Goal: Find specific page/section: Find specific page/section

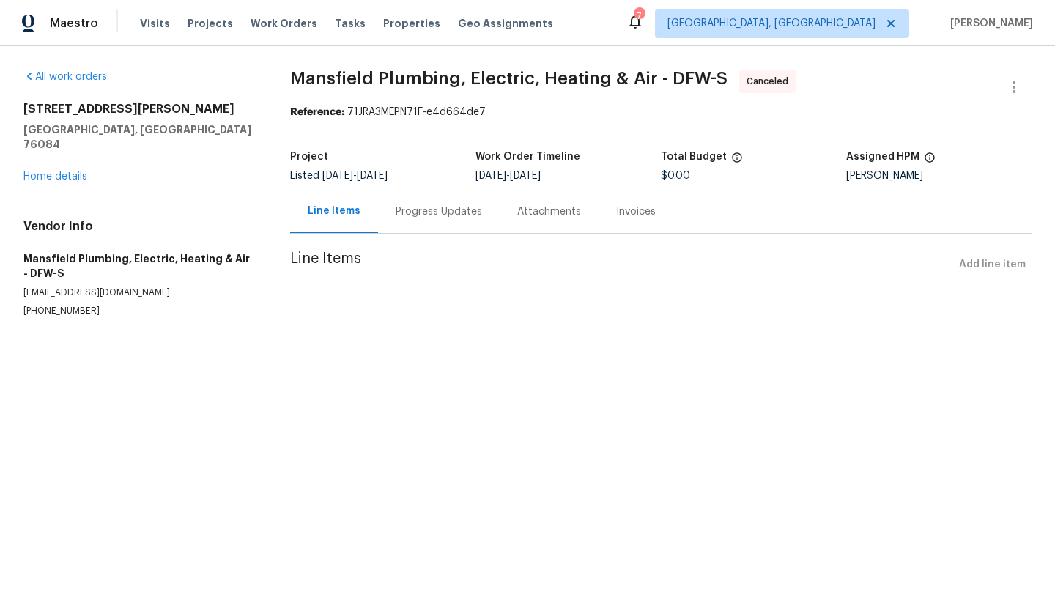
click at [534, 215] on div "Attachments" at bounding box center [549, 211] width 64 height 15
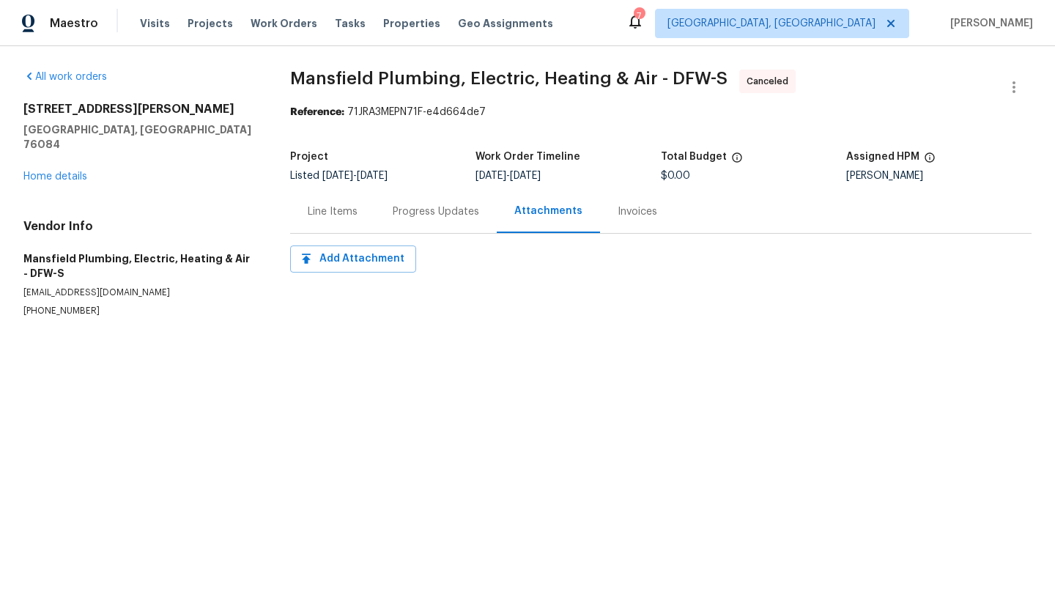
click at [445, 210] on div "Progress Updates" at bounding box center [436, 211] width 86 height 15
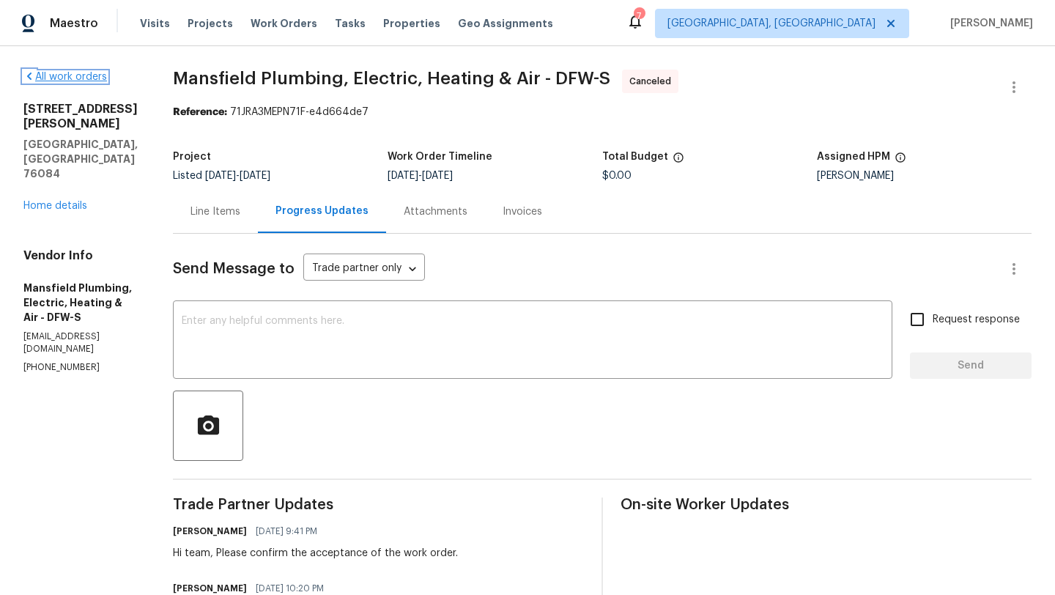
click at [67, 80] on link "All work orders" at bounding box center [64, 77] width 83 height 10
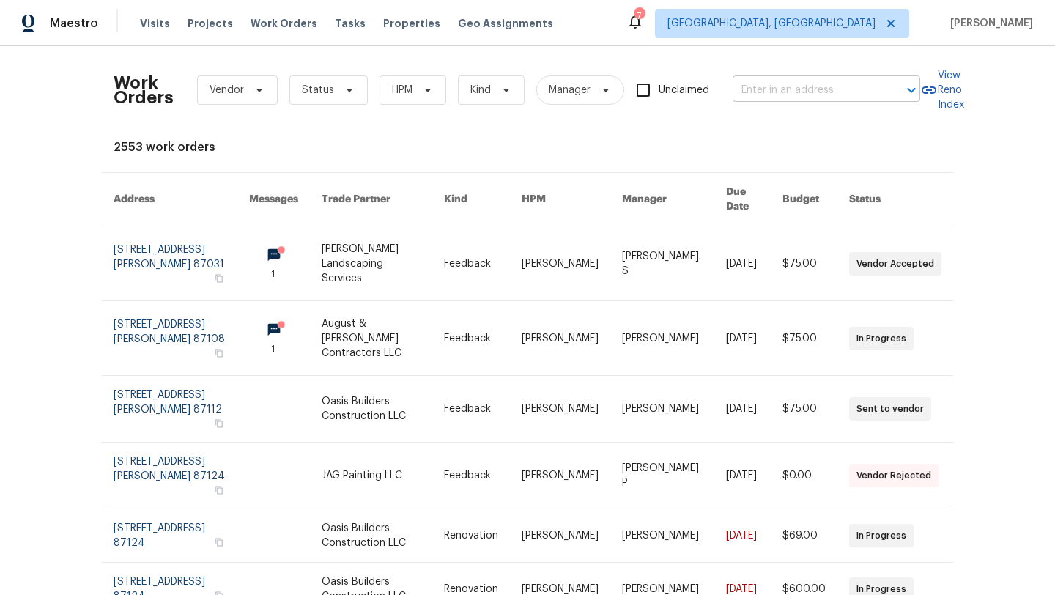
click at [778, 83] on input "text" at bounding box center [805, 90] width 146 height 23
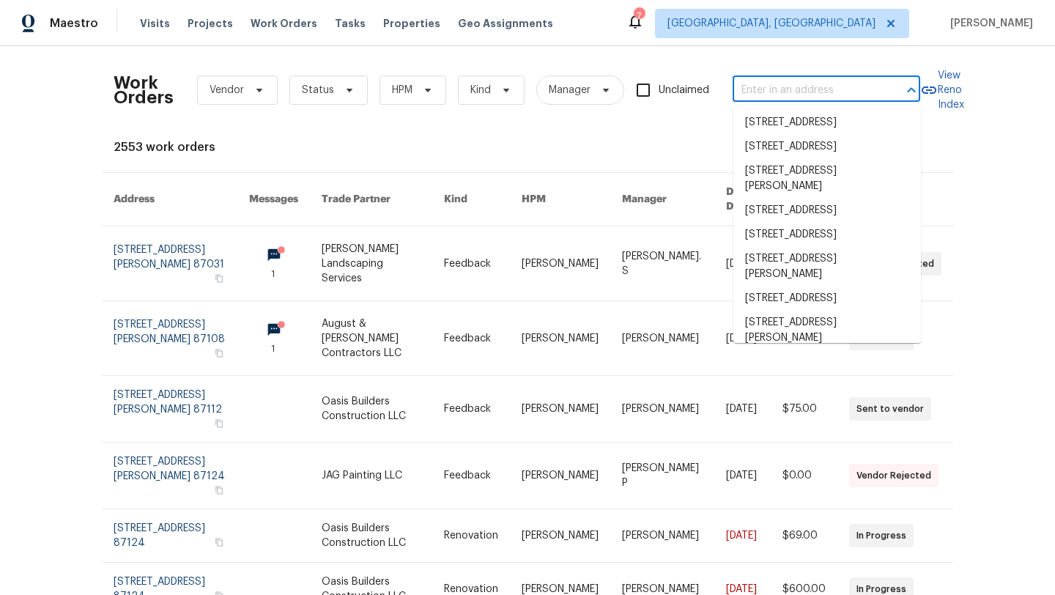
paste input "[STREET_ADDRESS][PERSON_NAME]"
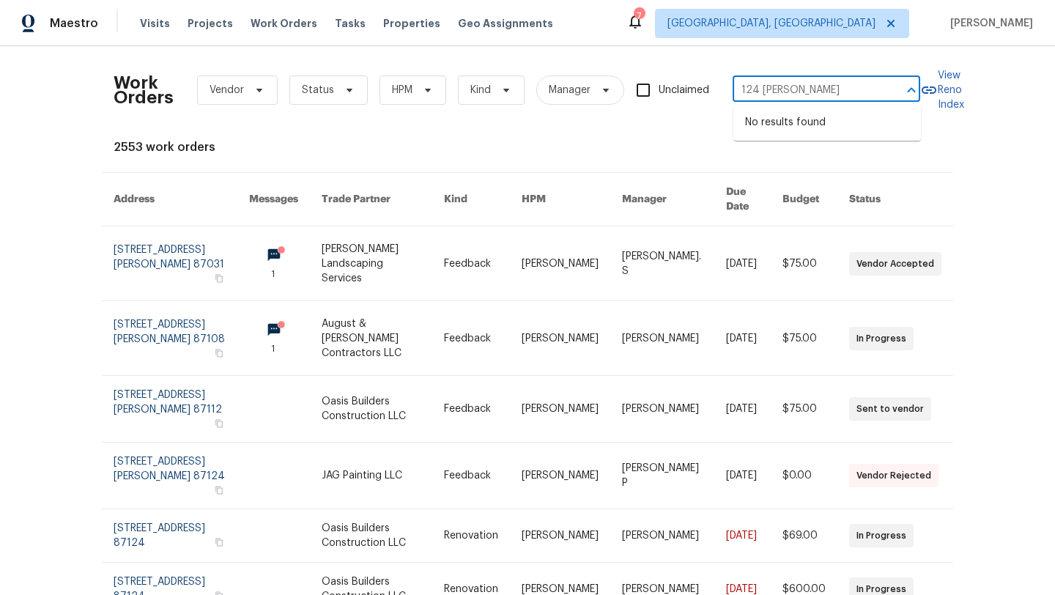
type input "124 [PERSON_NAME]"
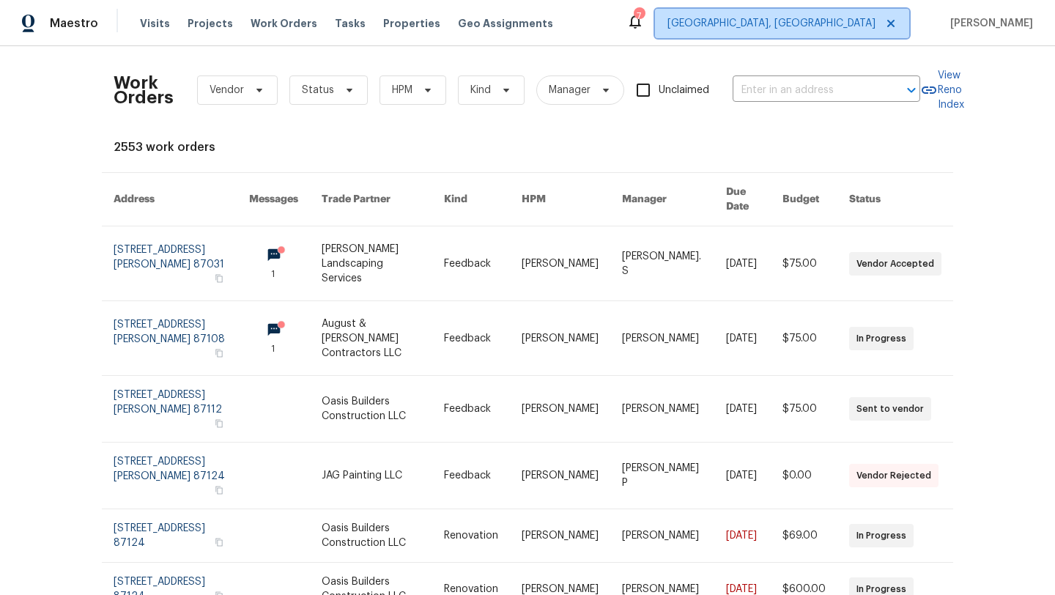
click at [897, 23] on icon at bounding box center [891, 24] width 12 height 12
click at [864, 16] on span "[GEOGRAPHIC_DATA], [GEOGRAPHIC_DATA]" at bounding box center [771, 23] width 208 height 15
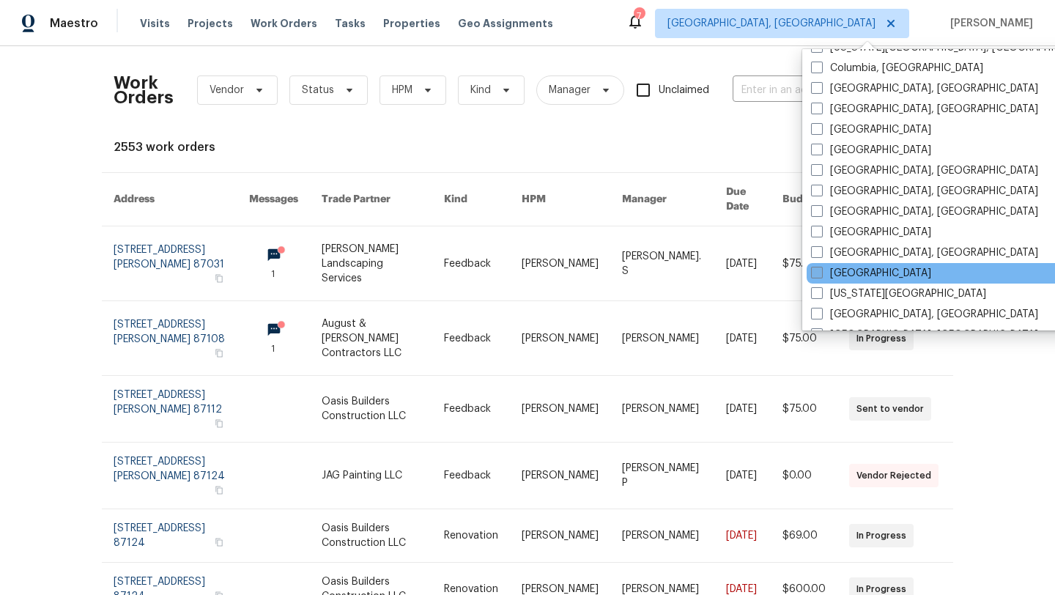
scroll to position [315, 0]
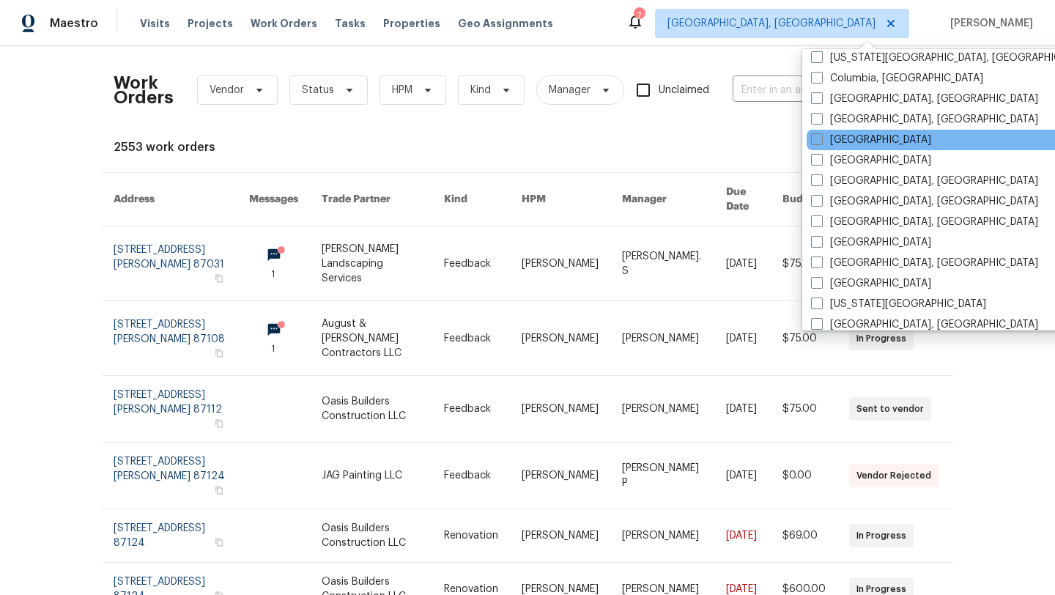
click at [817, 136] on span at bounding box center [817, 139] width 12 height 12
click at [817, 136] on input "[GEOGRAPHIC_DATA]" at bounding box center [816, 138] width 10 height 10
checkbox input "true"
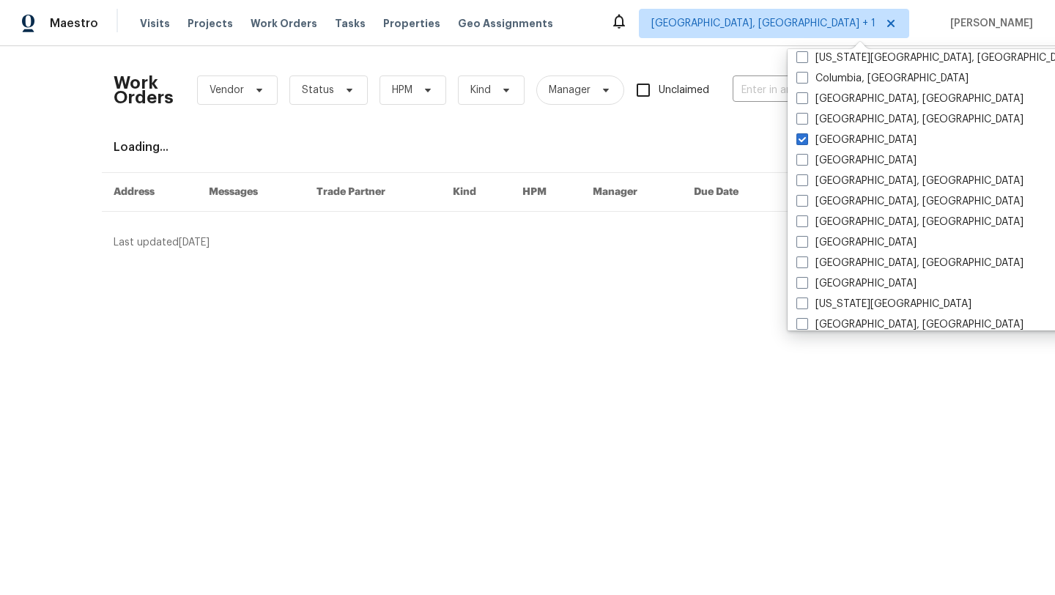
click at [757, 103] on div "Work Orders Vendor Status HPM Kind Manager Unclaimed ​" at bounding box center [517, 90] width 806 height 64
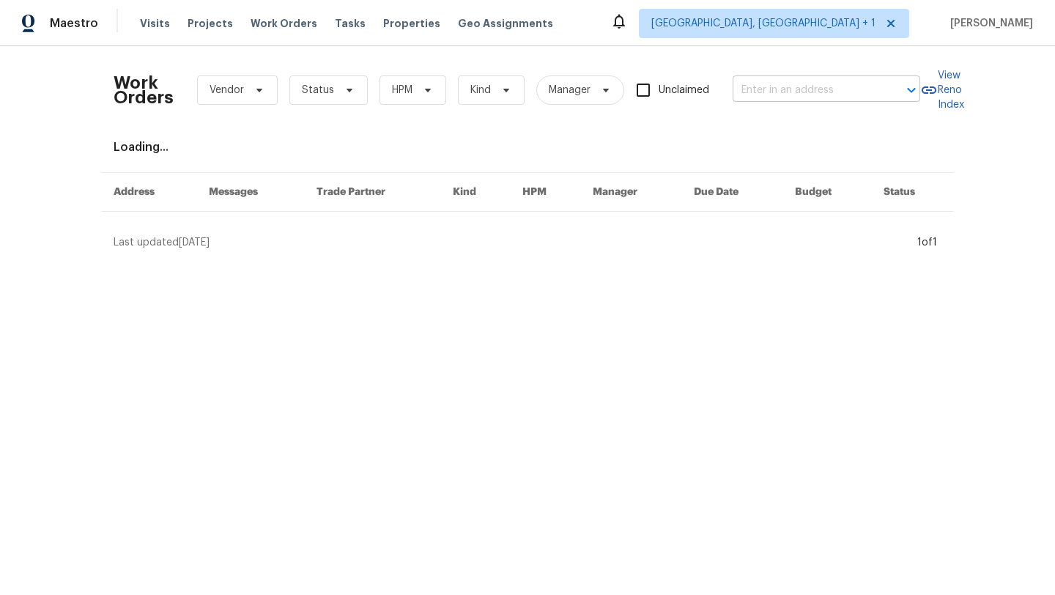
click at [757, 83] on input "text" at bounding box center [805, 90] width 146 height 23
paste input "[STREET_ADDRESS][PERSON_NAME]"
type input "[STREET_ADDRESS][PERSON_NAME]"
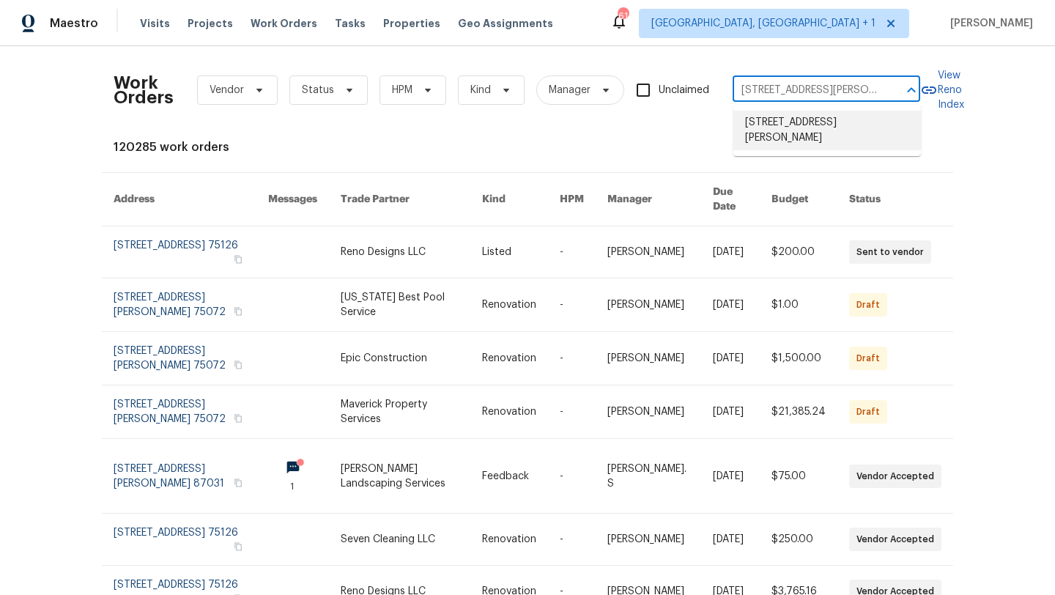
click at [798, 128] on li "[STREET_ADDRESS][PERSON_NAME]" at bounding box center [827, 131] width 188 height 40
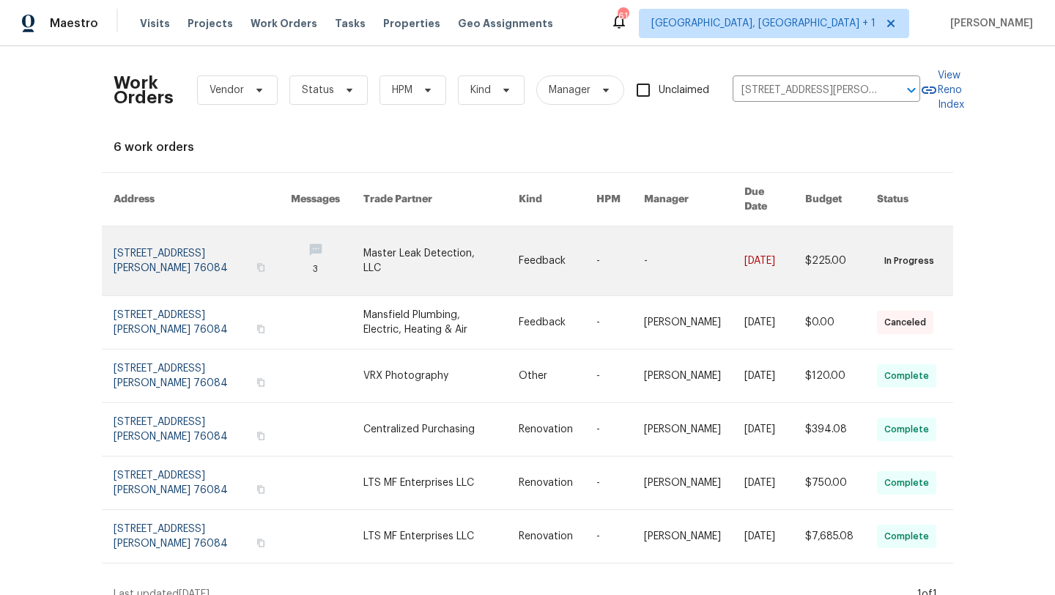
click at [382, 243] on link at bounding box center [440, 260] width 155 height 69
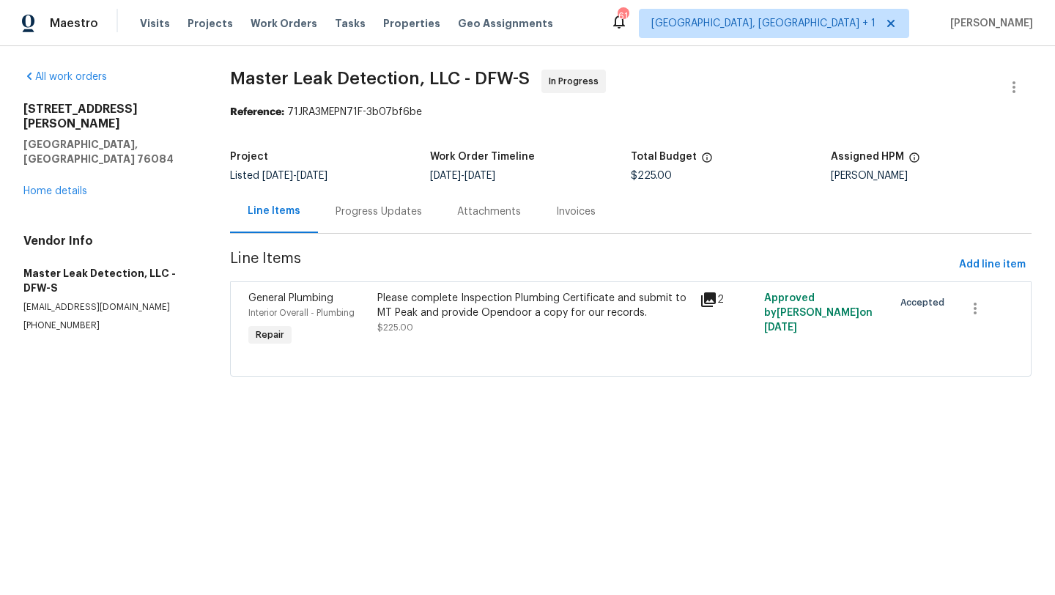
click at [397, 220] on div "Progress Updates" at bounding box center [379, 211] width 122 height 43
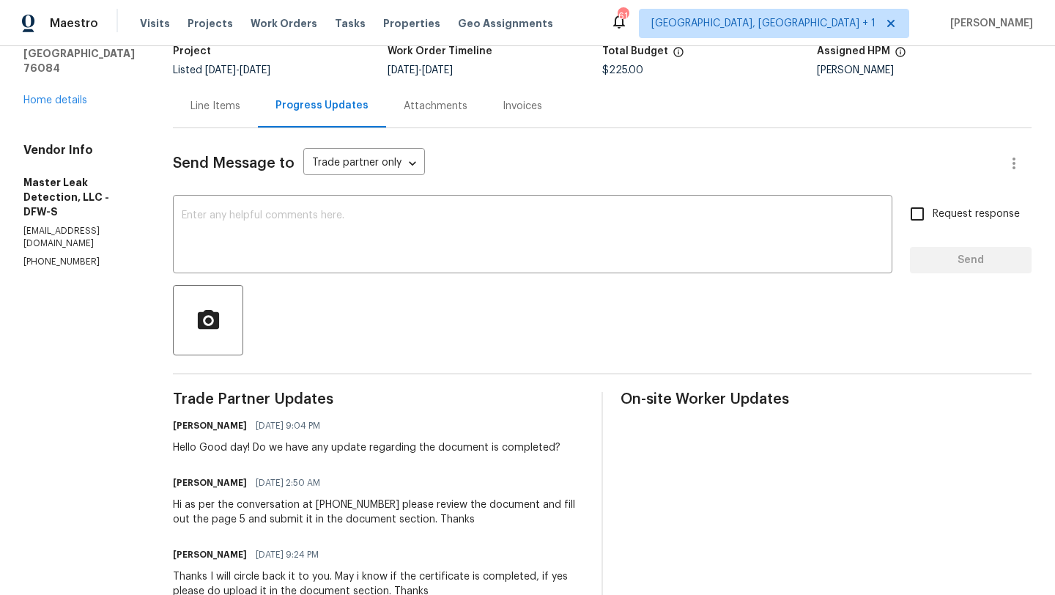
scroll to position [50, 0]
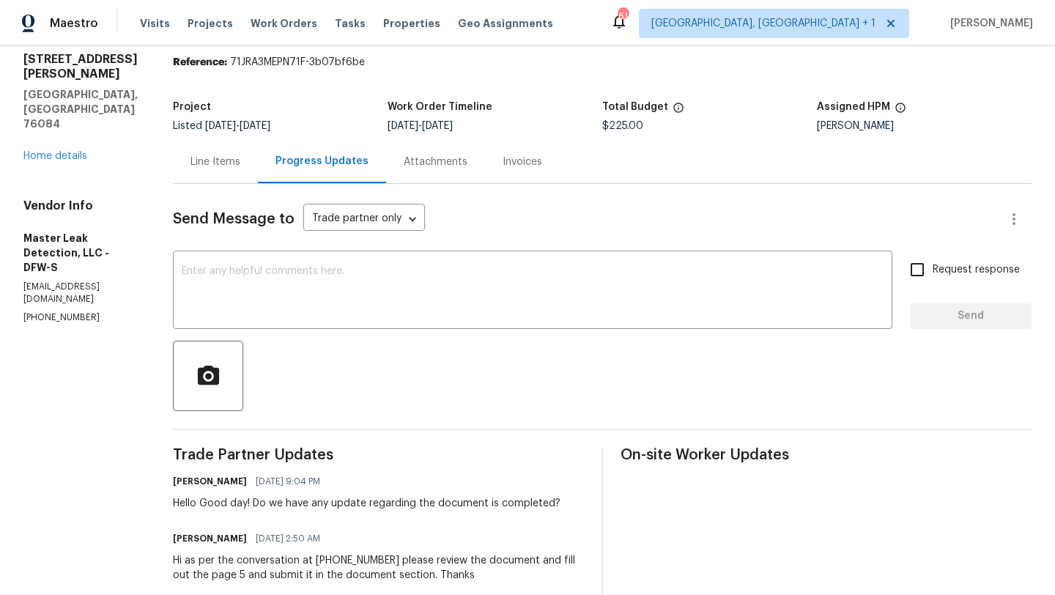
click at [424, 153] on div "Attachments" at bounding box center [435, 161] width 99 height 43
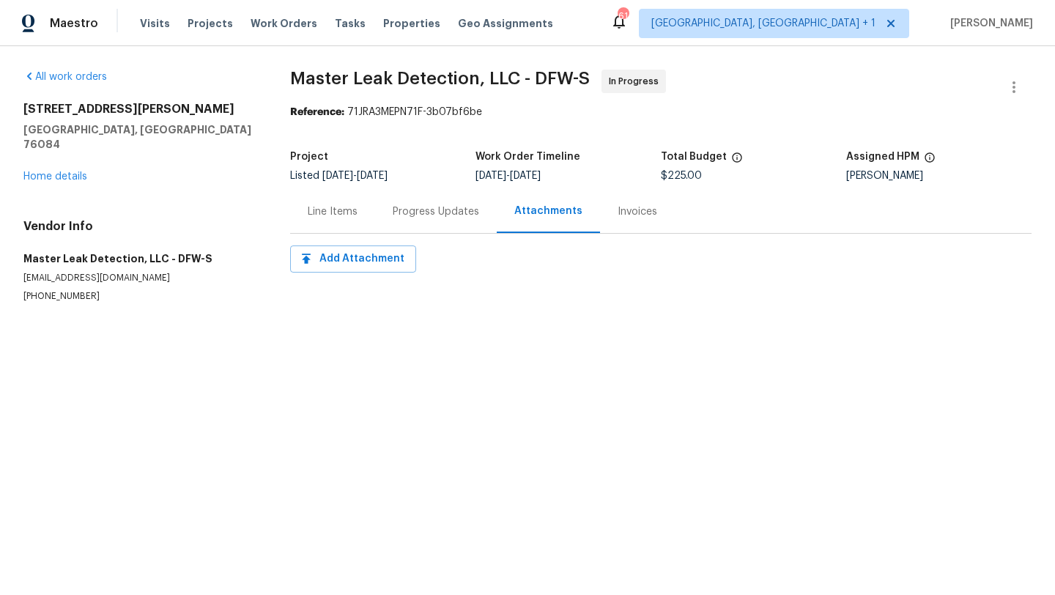
click at [444, 202] on div "Progress Updates" at bounding box center [436, 211] width 122 height 43
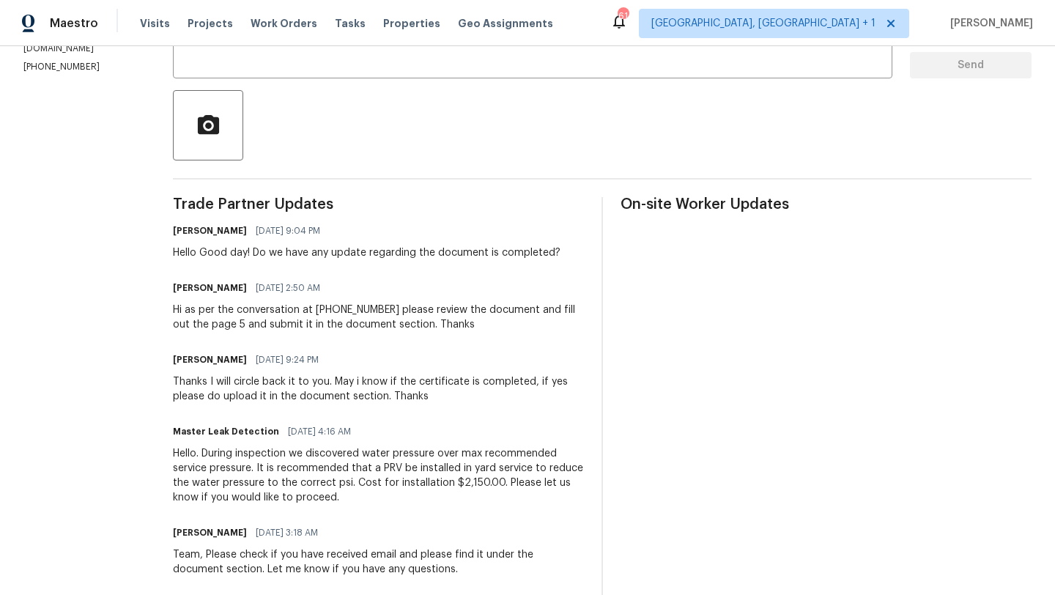
scroll to position [24, 0]
